Goal: Find specific page/section: Find specific page/section

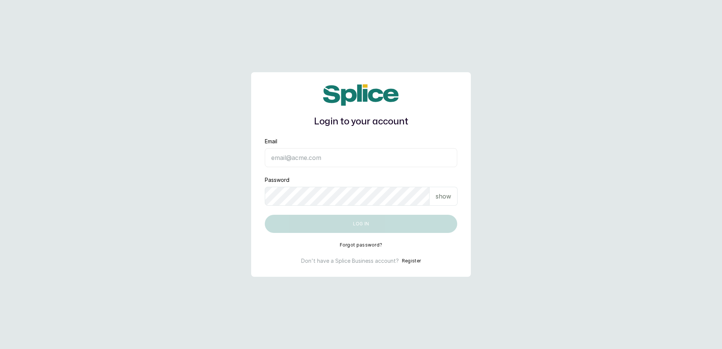
type input "[EMAIL_ADDRESS][DOMAIN_NAME]"
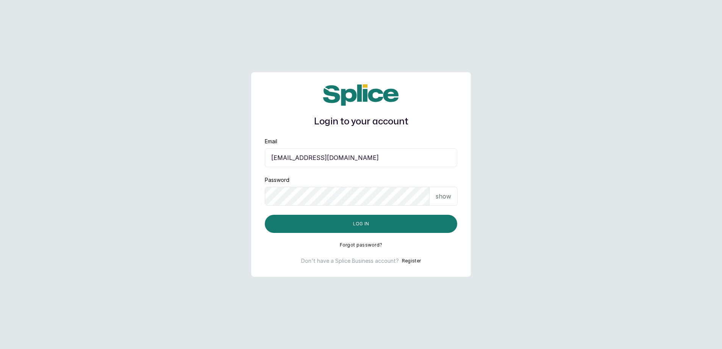
click at [433, 224] on button "Log in" at bounding box center [361, 224] width 192 height 18
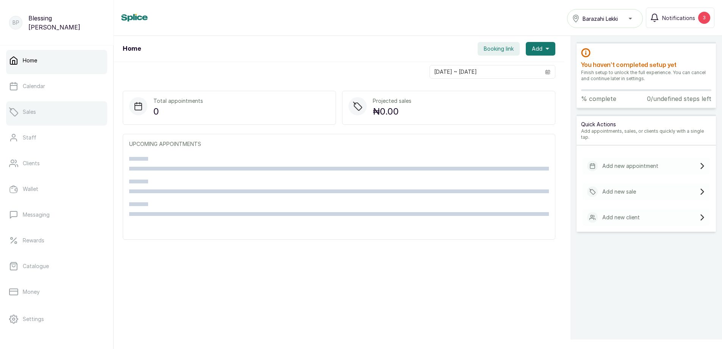
click at [54, 111] on link "Sales" at bounding box center [56, 111] width 101 height 21
